Goal: Task Accomplishment & Management: Use online tool/utility

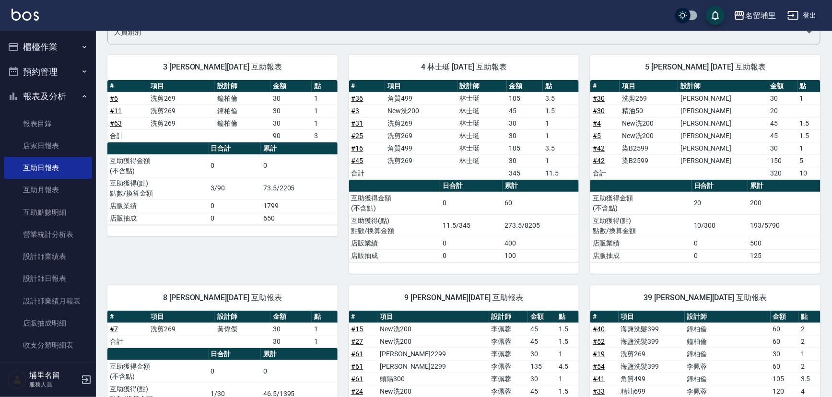
click at [63, 40] on button "櫃檯作業" at bounding box center [48, 47] width 88 height 25
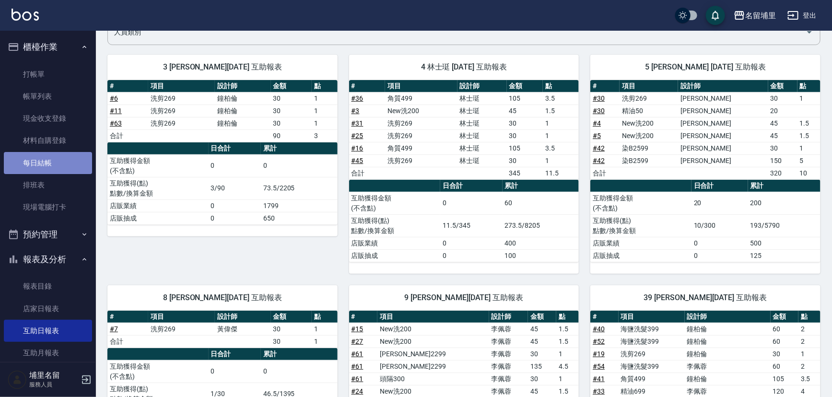
click at [57, 160] on link "每日結帳" at bounding box center [48, 163] width 88 height 22
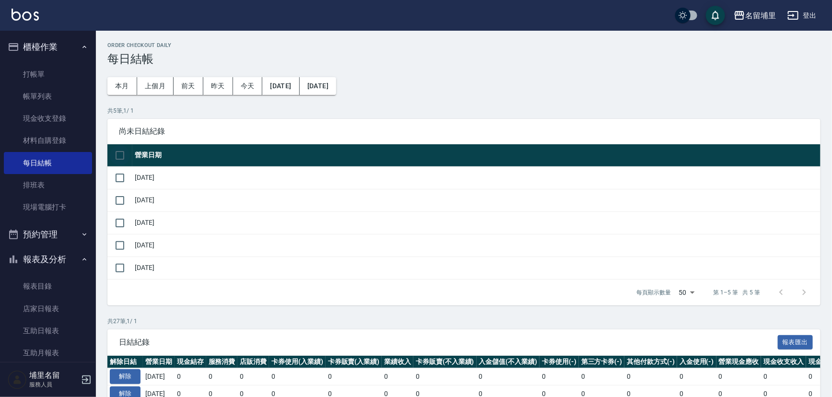
click at [127, 154] on input "checkbox" at bounding box center [120, 155] width 20 height 20
checkbox input "true"
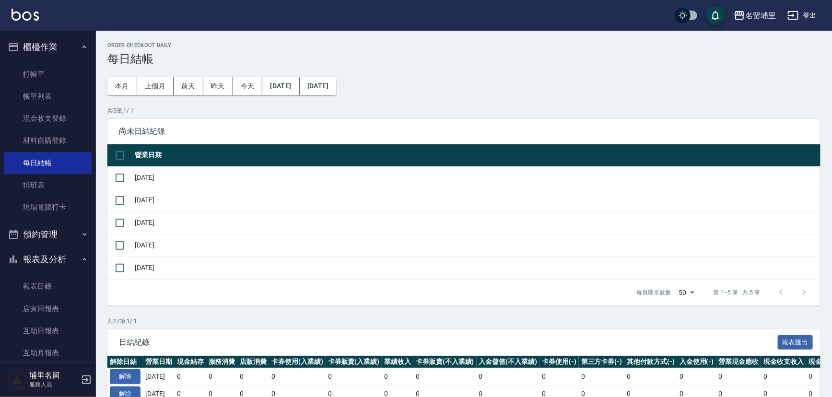
checkbox input "true"
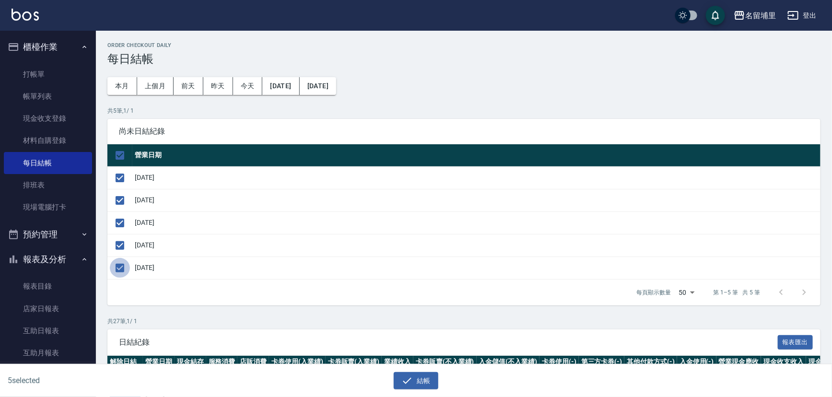
click at [123, 264] on input "checkbox" at bounding box center [120, 268] width 20 height 20
checkbox input "false"
click at [424, 382] on button "結帳" at bounding box center [416, 381] width 45 height 18
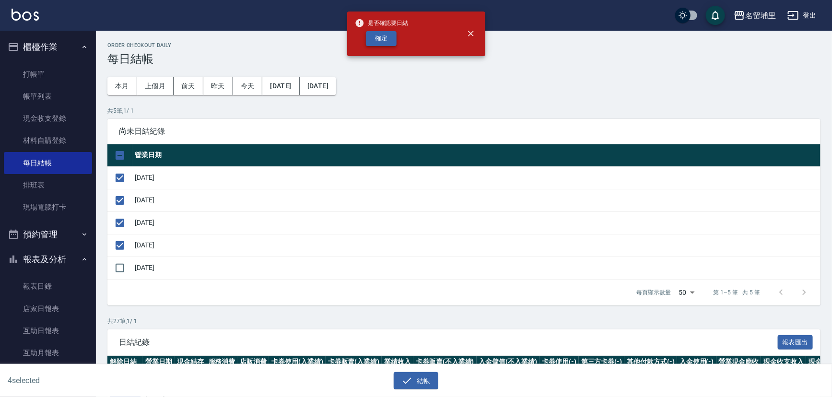
click at [389, 40] on button "確定" at bounding box center [381, 38] width 31 height 15
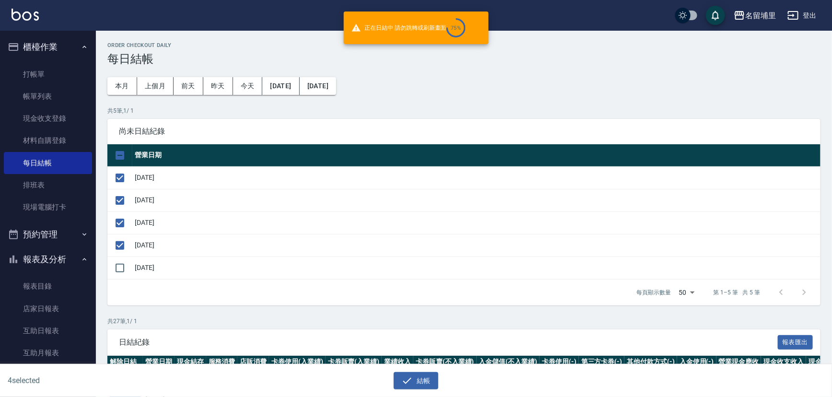
checkbox input "false"
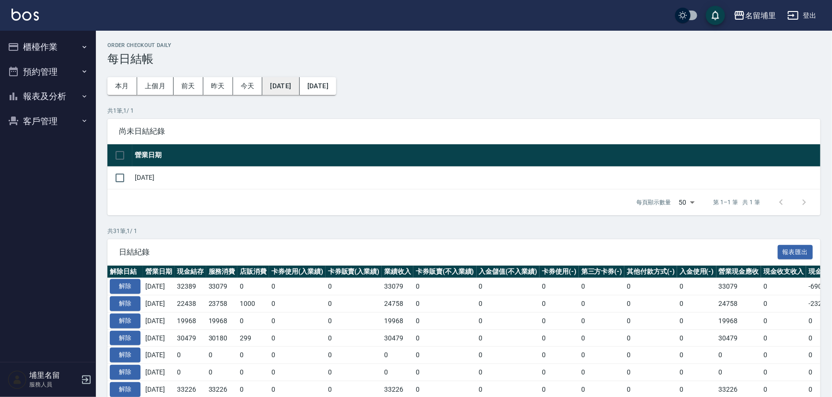
click at [294, 86] on button "[DATE]" at bounding box center [280, 86] width 37 height 18
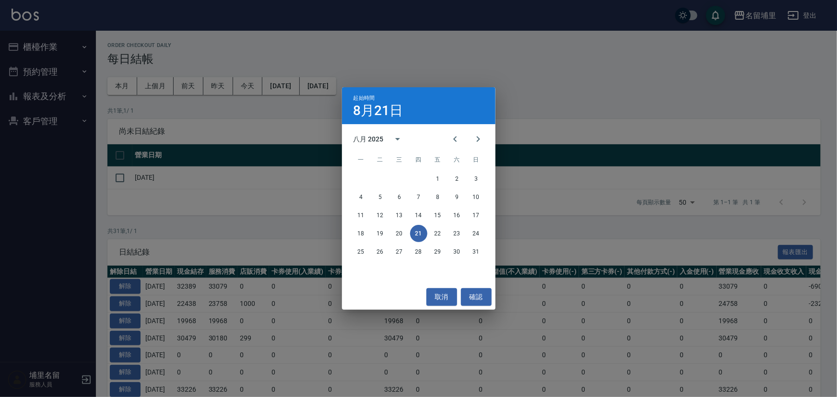
drag, startPoint x: 478, startPoint y: 139, endPoint x: 467, endPoint y: 131, distance: 13.7
click at [471, 134] on button "Next month" at bounding box center [478, 139] width 23 height 23
click at [399, 214] on button "17" at bounding box center [399, 215] width 17 height 17
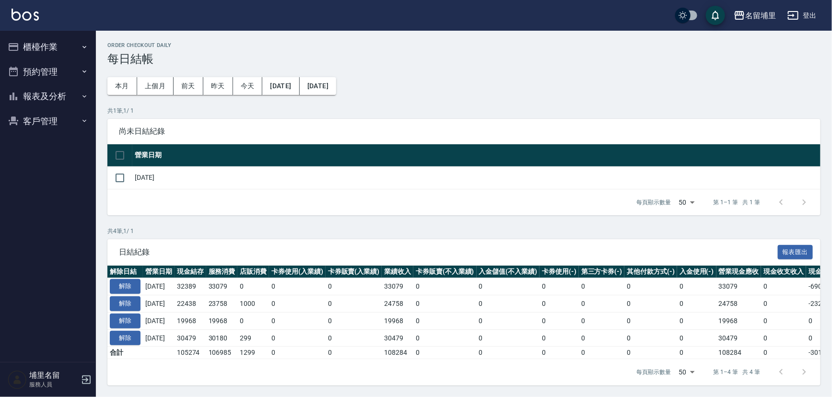
scroll to position [5, 0]
click at [48, 101] on button "報表及分析" at bounding box center [48, 96] width 88 height 25
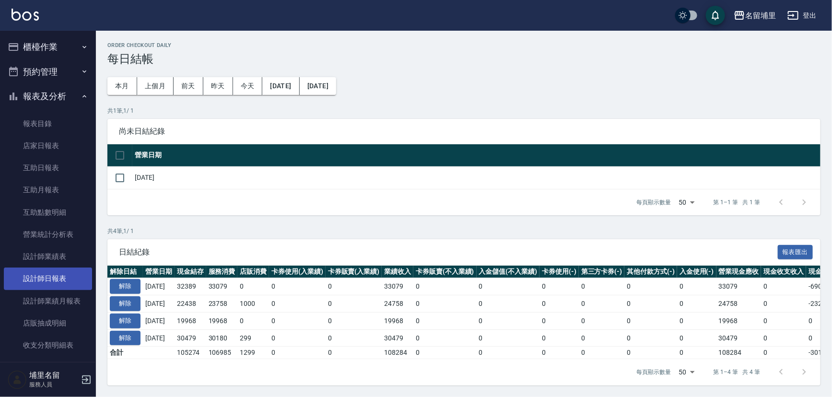
click at [51, 283] on link "設計師日報表" at bounding box center [48, 279] width 88 height 22
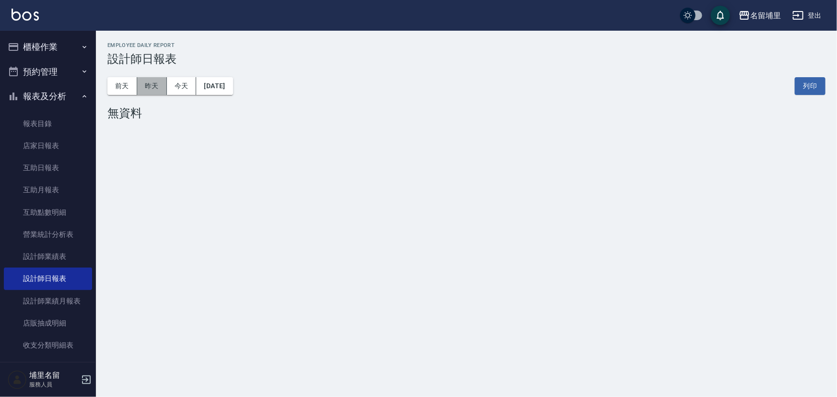
drag, startPoint x: 150, startPoint y: 91, endPoint x: 164, endPoint y: 83, distance: 15.9
click at [150, 91] on button "昨天" at bounding box center [152, 86] width 30 height 18
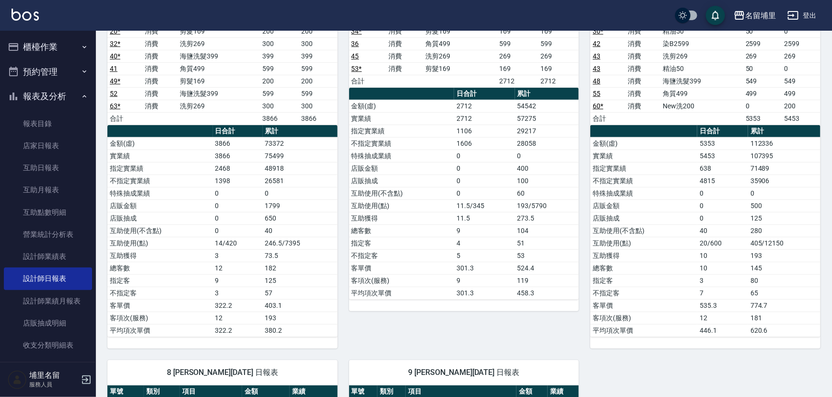
scroll to position [170, 0]
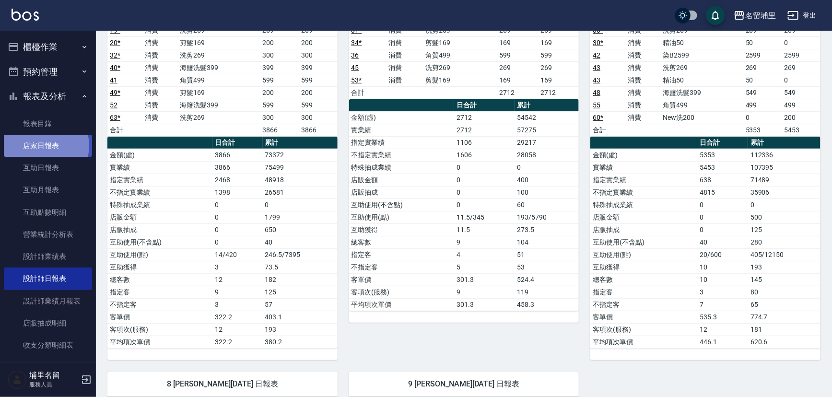
click at [41, 146] on link "店家日報表" at bounding box center [48, 146] width 88 height 22
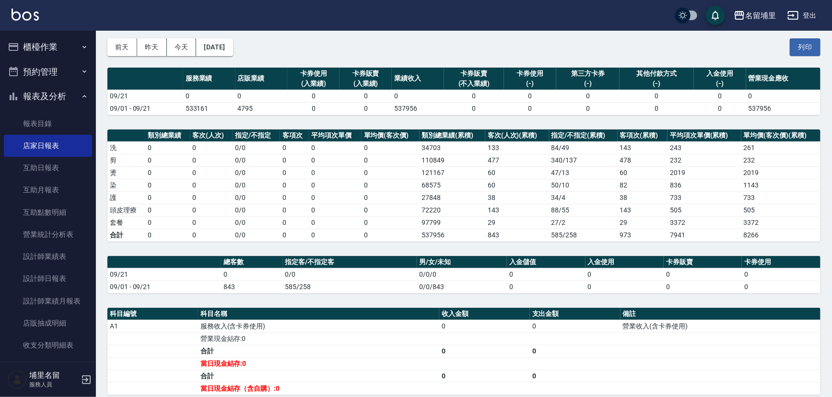
scroll to position [87, 0]
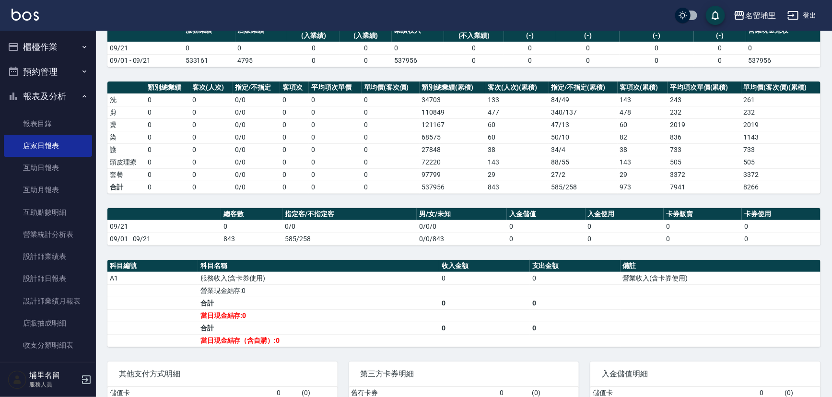
click at [52, 51] on button "櫃檯作業" at bounding box center [48, 47] width 88 height 25
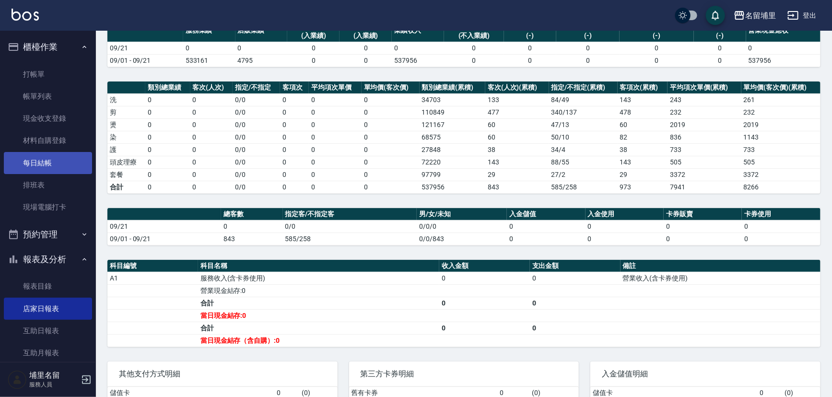
click at [44, 157] on link "每日結帳" at bounding box center [48, 163] width 88 height 22
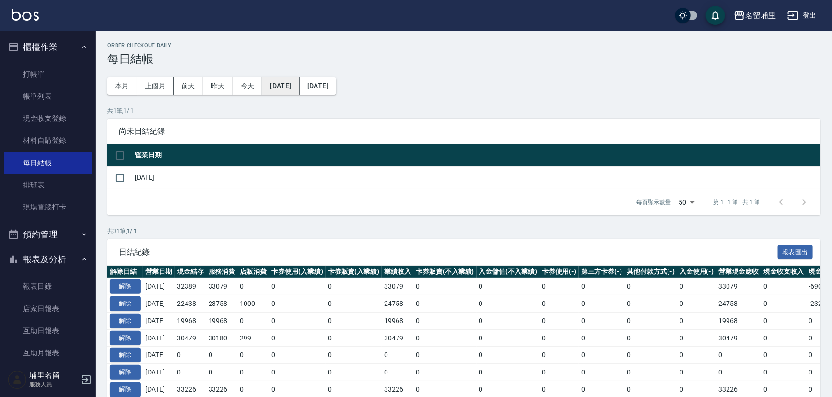
click at [298, 88] on button "[DATE]" at bounding box center [280, 86] width 37 height 18
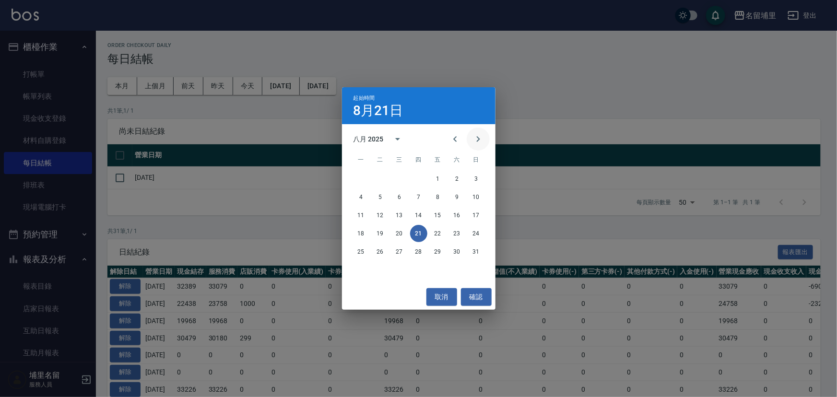
click at [479, 138] on icon "Next month" at bounding box center [479, 139] width 12 height 12
click at [401, 215] on button "17" at bounding box center [399, 215] width 17 height 17
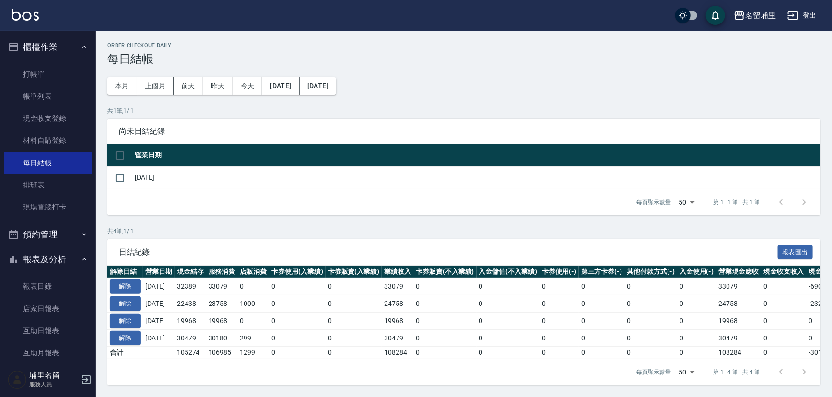
scroll to position [5, 0]
click at [299, 201] on div "每頁顯示數量 50 50 第 1–1 筆 共 1 筆" at bounding box center [463, 203] width 713 height 26
drag, startPoint x: 176, startPoint y: 350, endPoint x: 217, endPoint y: 347, distance: 41.4
click at [217, 347] on tr "合計 105274 106985 1299 0 0 108284 0 0 0 0 0 0 108284 0 -3010 0" at bounding box center [540, 353] width 866 height 12
click at [217, 347] on td "106985" at bounding box center [222, 353] width 32 height 12
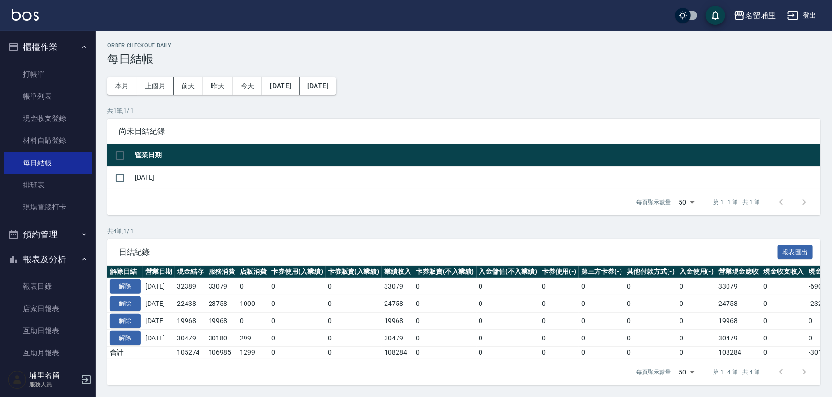
scroll to position [0, 0]
